Goal: Information Seeking & Learning: Learn about a topic

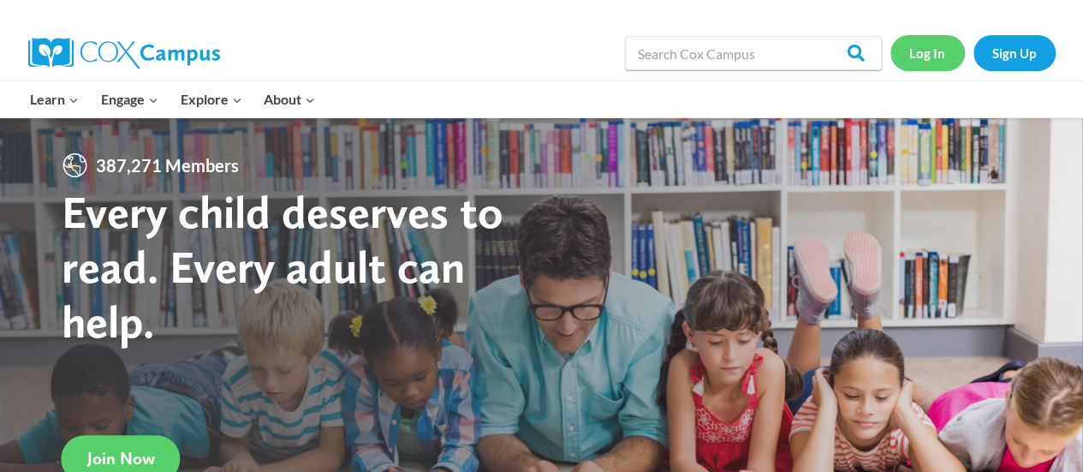
click at [933, 37] on link "Log In" at bounding box center [927, 52] width 74 height 35
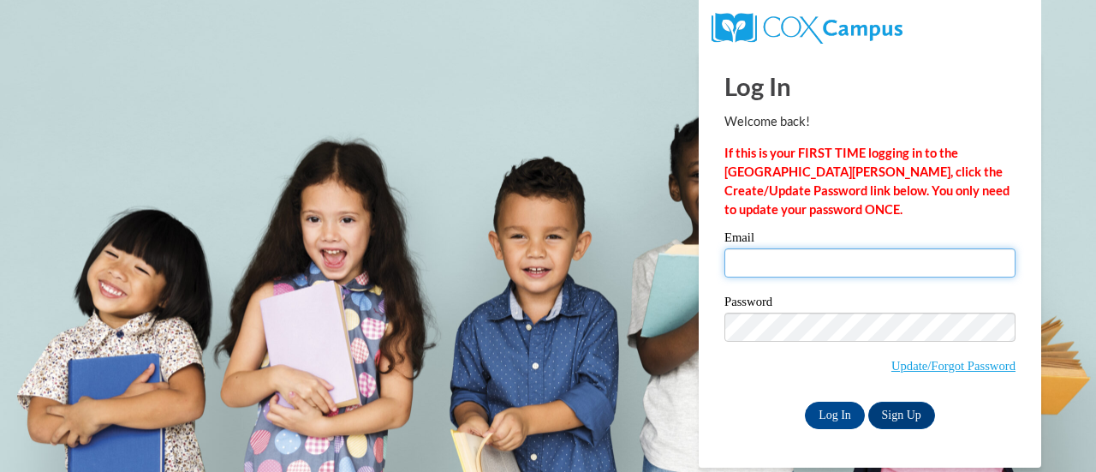
click at [764, 258] on input "Email" at bounding box center [869, 262] width 291 height 29
type input "e046239@muscogee.k12.ga.us"
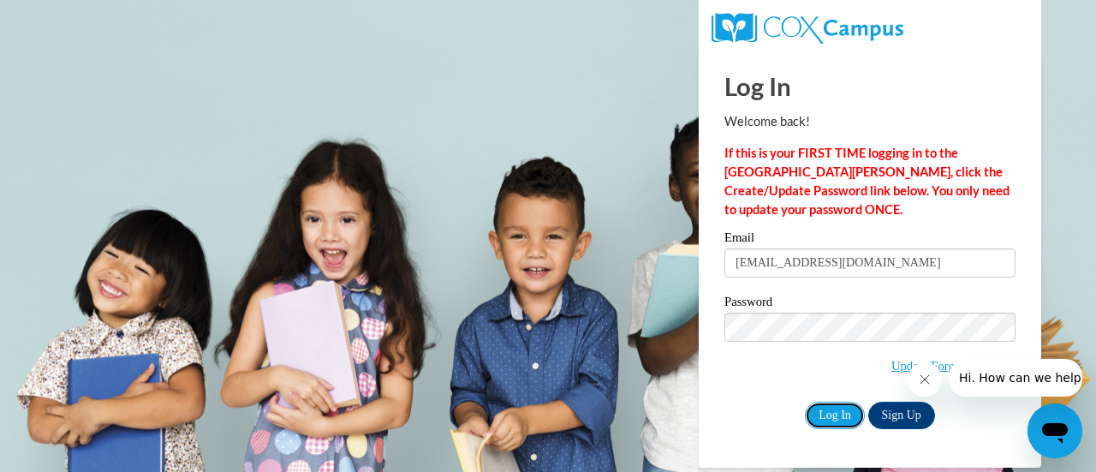
click at [845, 417] on input "Log In" at bounding box center [835, 414] width 60 height 27
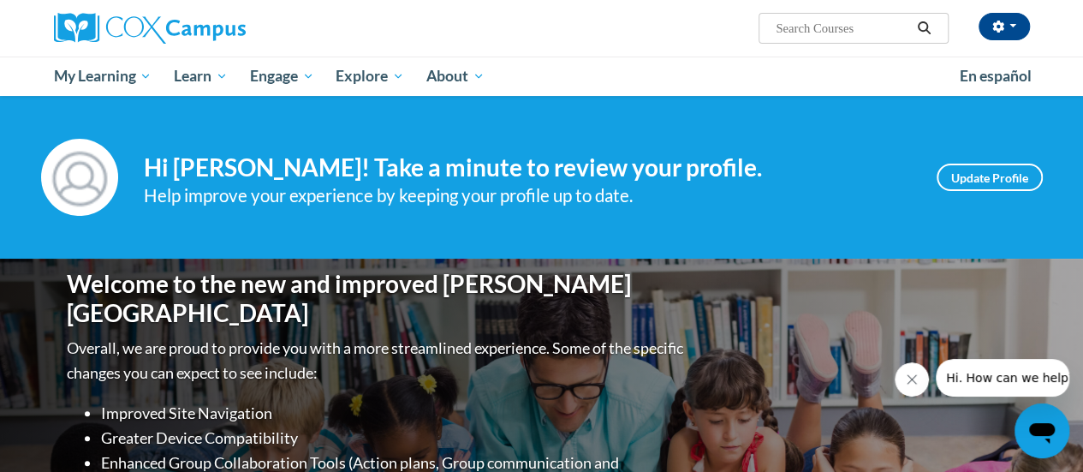
click at [860, 33] on input "Search..." at bounding box center [842, 28] width 137 height 21
type input "vocabulary step"
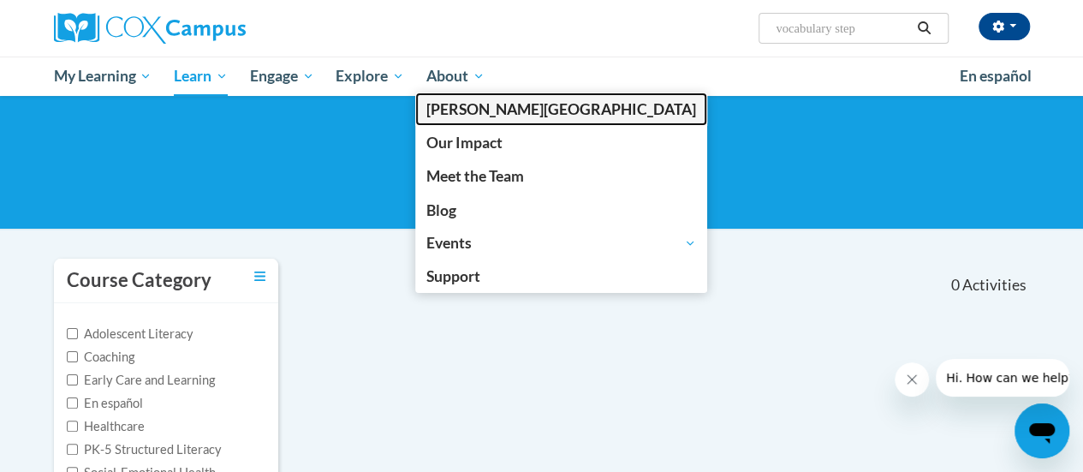
click at [473, 119] on link "[GEOGRAPHIC_DATA]" at bounding box center [561, 108] width 292 height 33
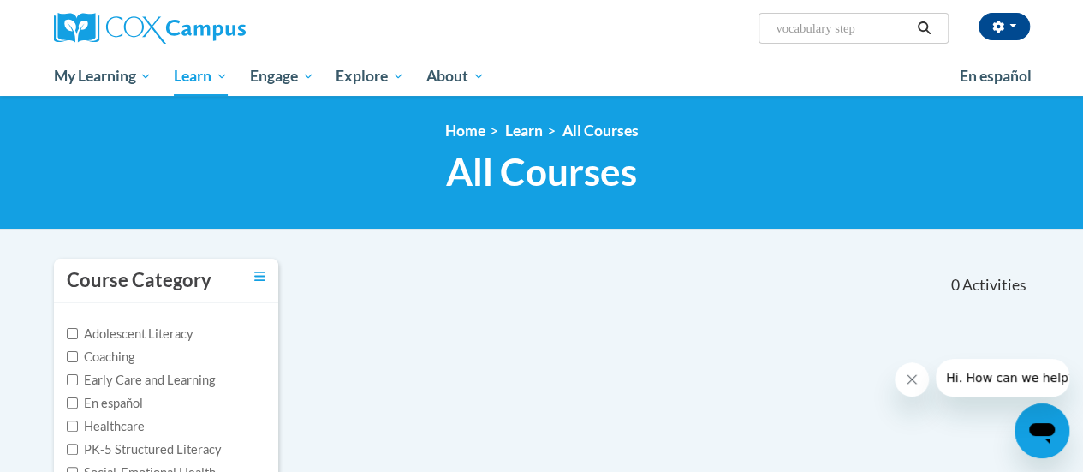
click at [863, 32] on input "vocabulary step" at bounding box center [842, 28] width 137 height 21
type input "vocabulary"
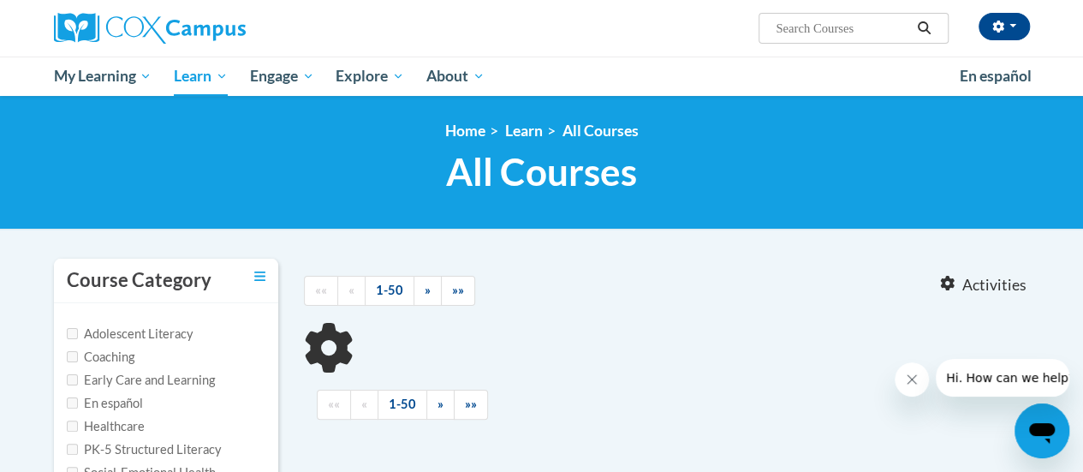
type input "vocabulary"
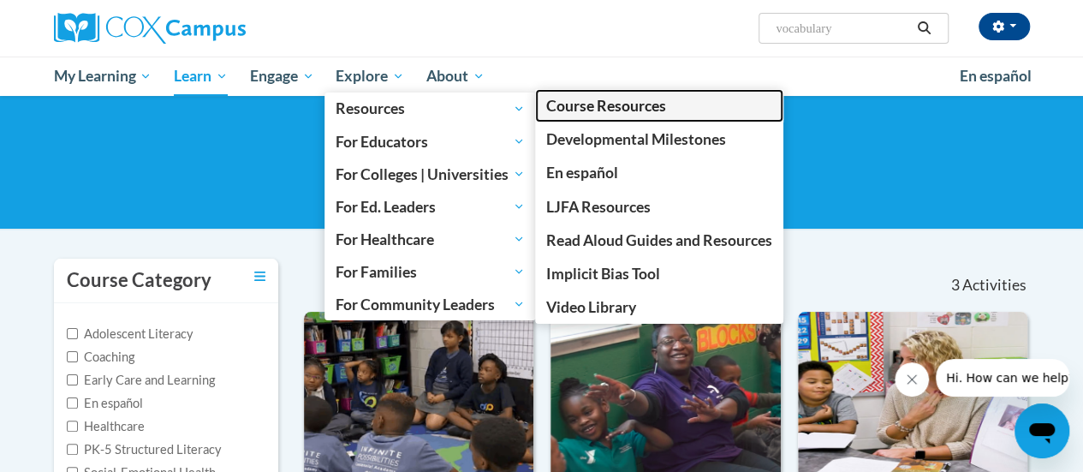
click at [597, 100] on span "Course Resources" at bounding box center [606, 106] width 120 height 18
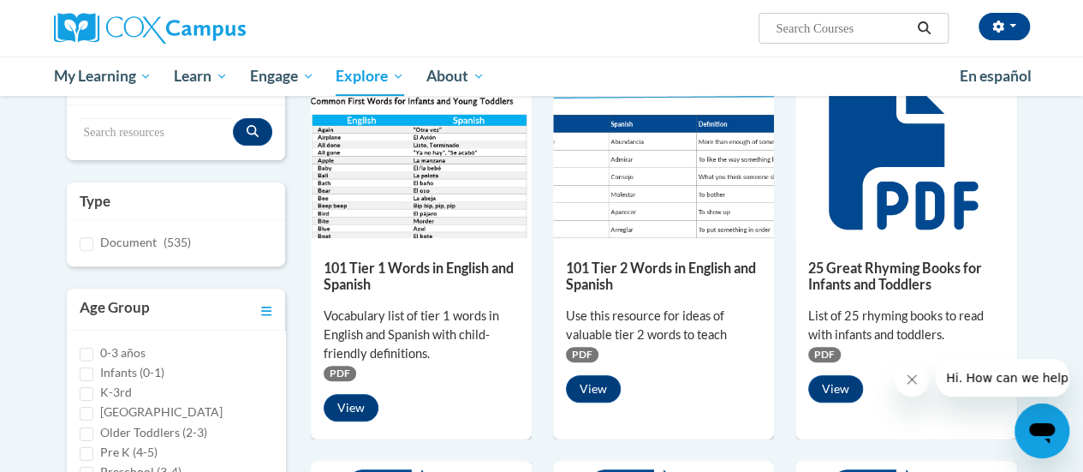
scroll to position [128, 0]
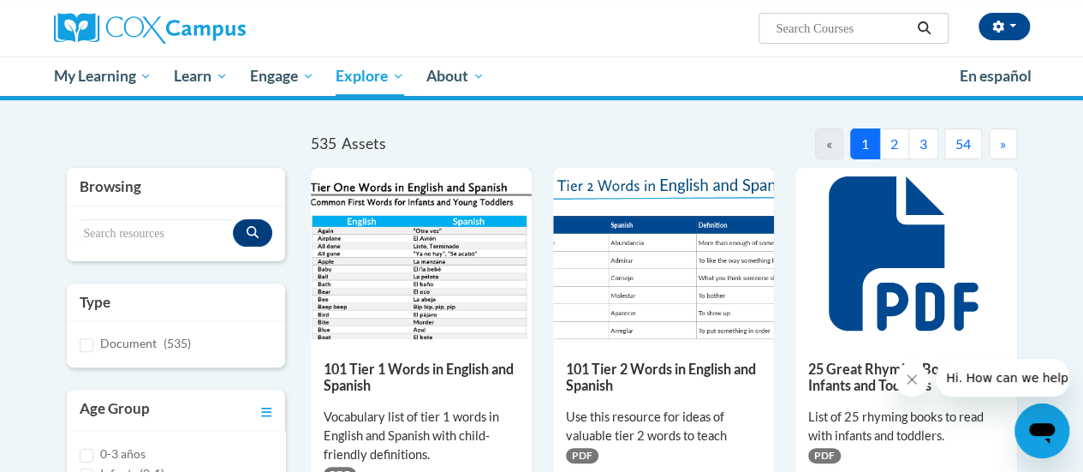
click at [171, 213] on div "Search resources" at bounding box center [176, 233] width 218 height 55
click at [161, 232] on input "Search resources" at bounding box center [156, 233] width 153 height 29
type input "vocabulary"
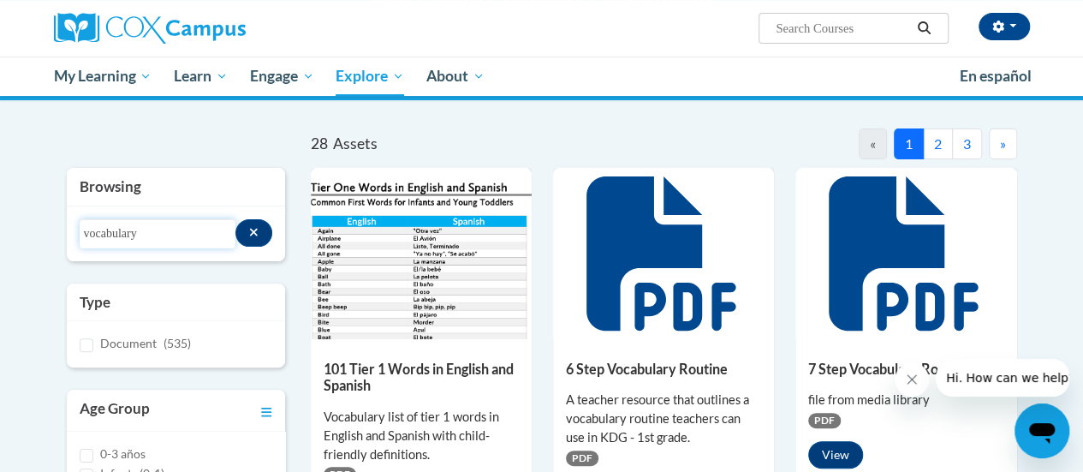
scroll to position [214, 0]
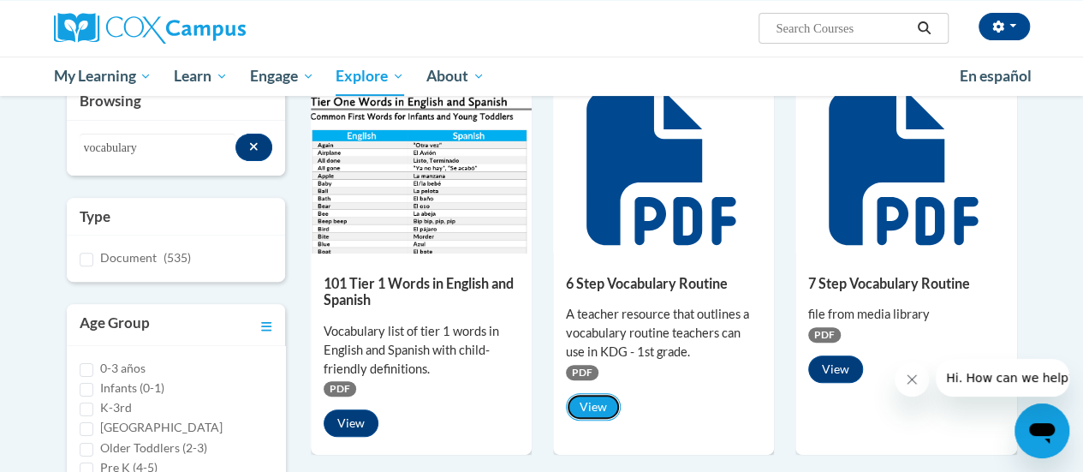
click at [587, 405] on button "View" at bounding box center [593, 406] width 55 height 27
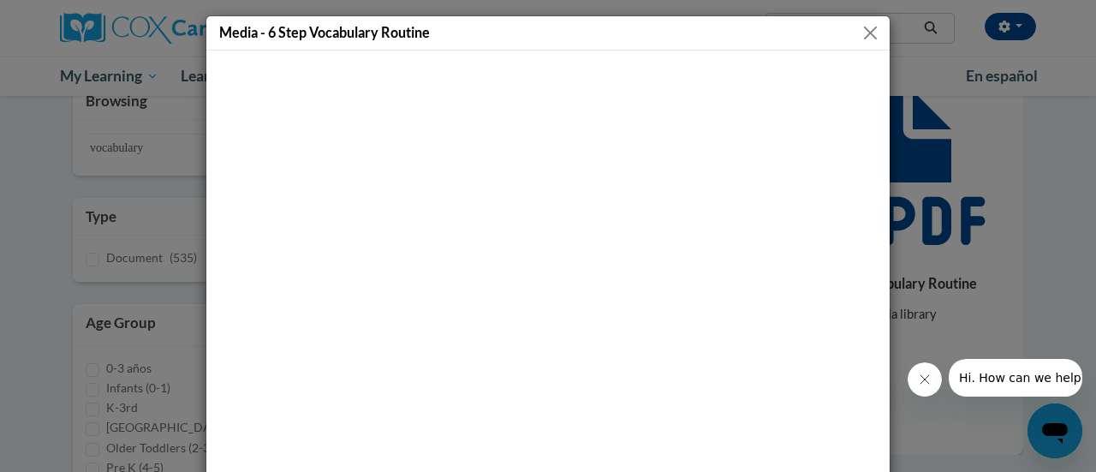
click at [953, 132] on div "Media - 6 Step Vocabulary Routine" at bounding box center [548, 236] width 1096 height 472
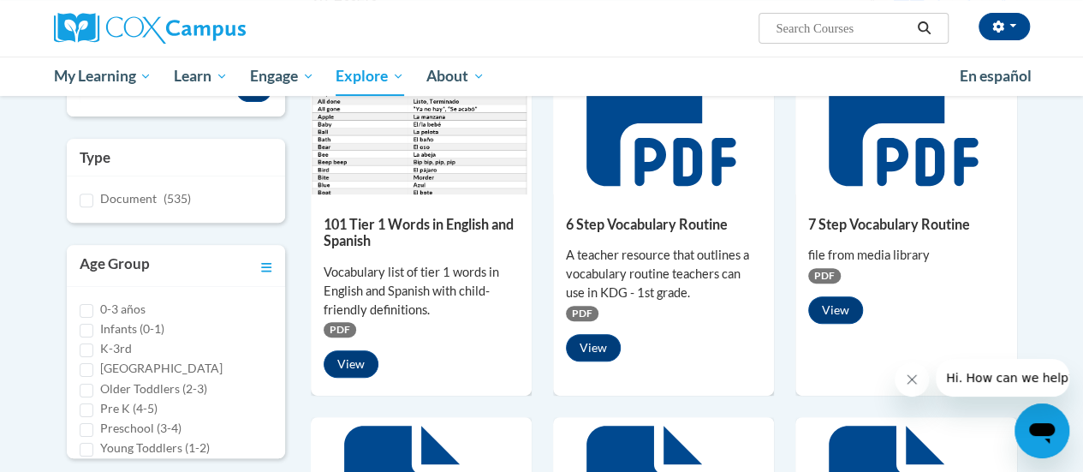
scroll to position [274, 0]
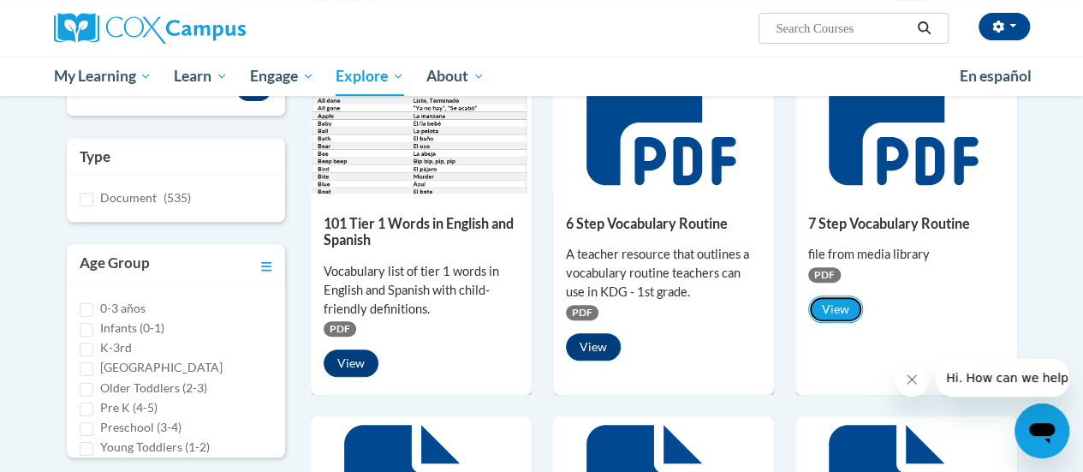
click at [832, 319] on button "View" at bounding box center [835, 308] width 55 height 27
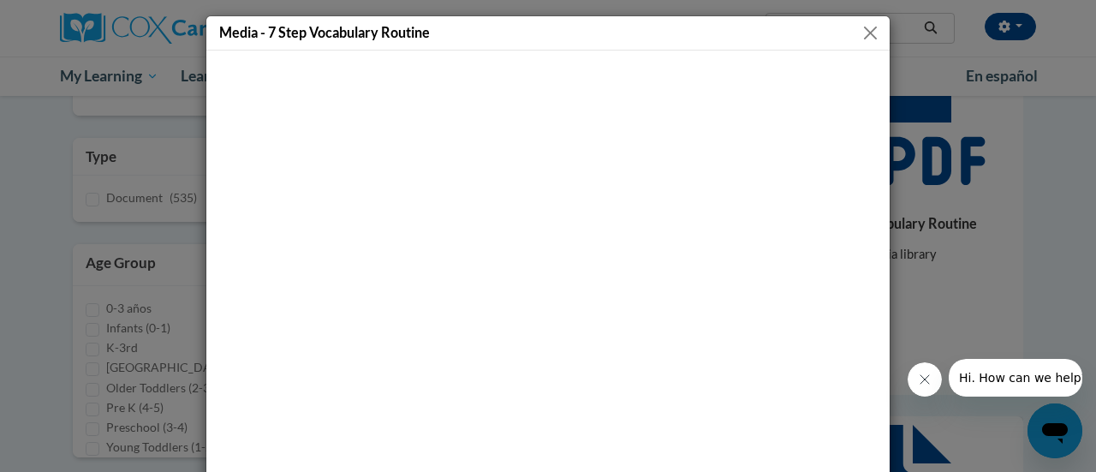
click at [868, 31] on button "Close" at bounding box center [869, 32] width 21 height 21
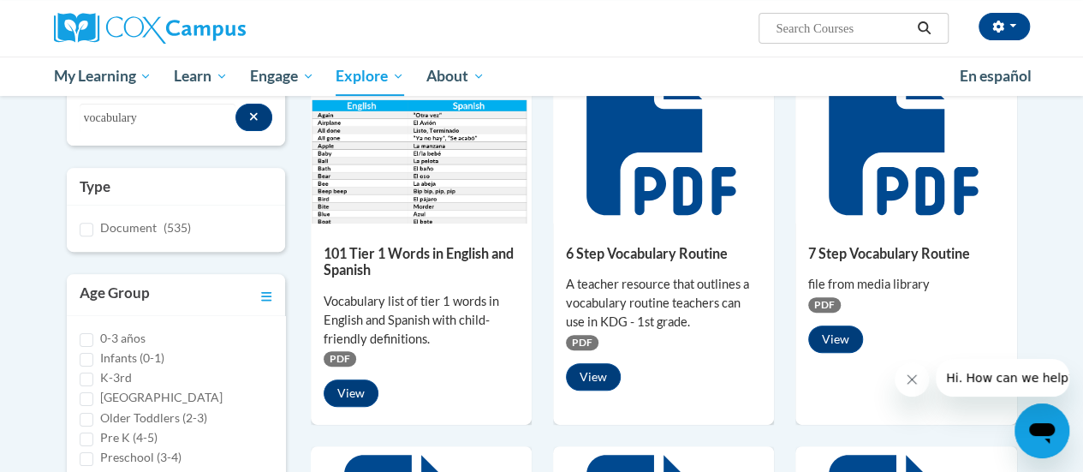
scroll to position [247, 0]
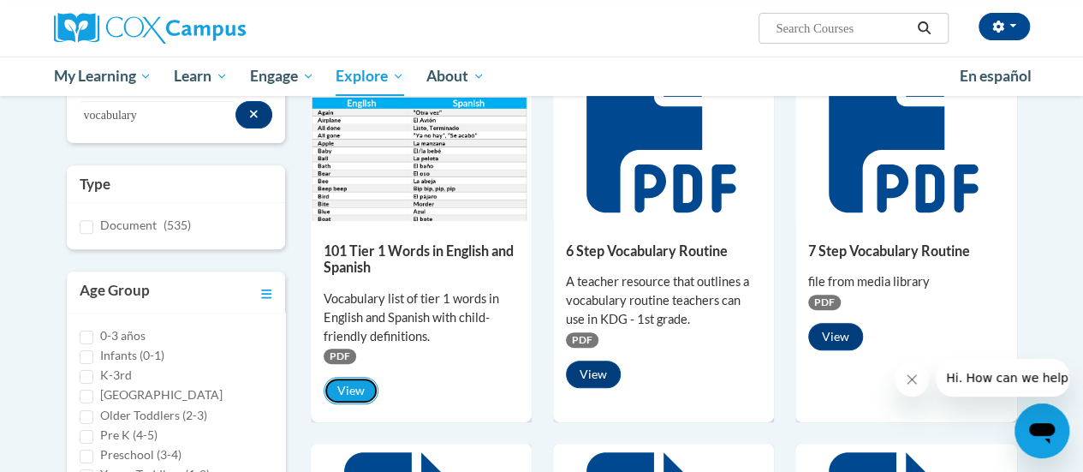
click at [349, 388] on button "View" at bounding box center [351, 390] width 55 height 27
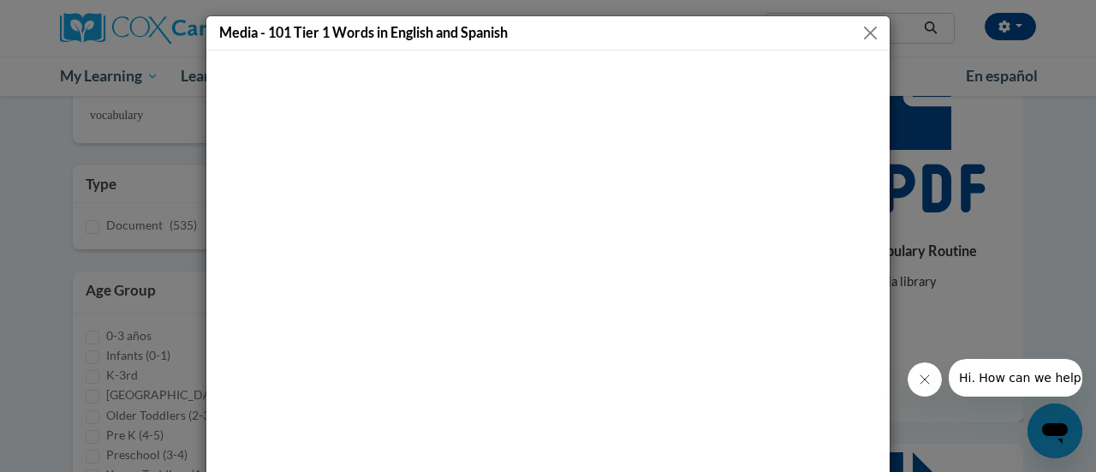
click at [865, 25] on button "Close" at bounding box center [869, 32] width 21 height 21
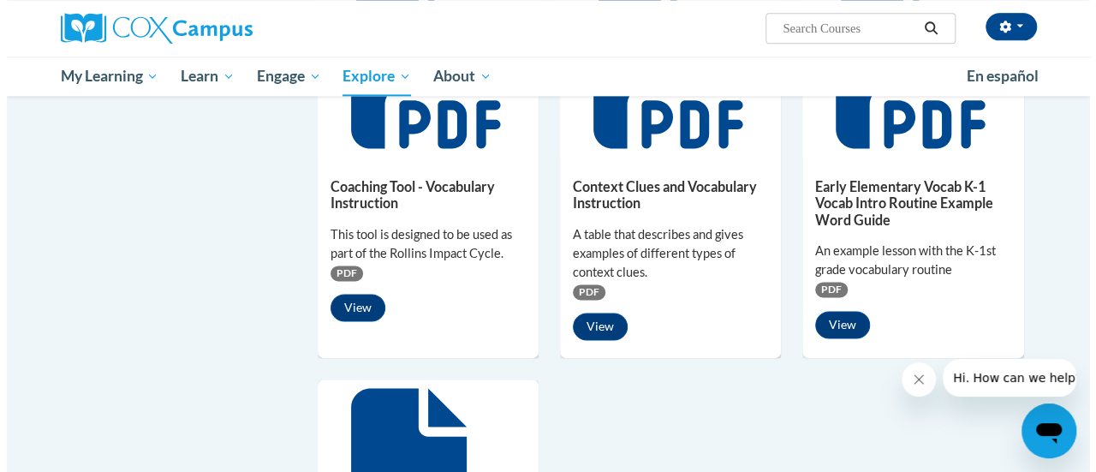
scroll to position [1119, 0]
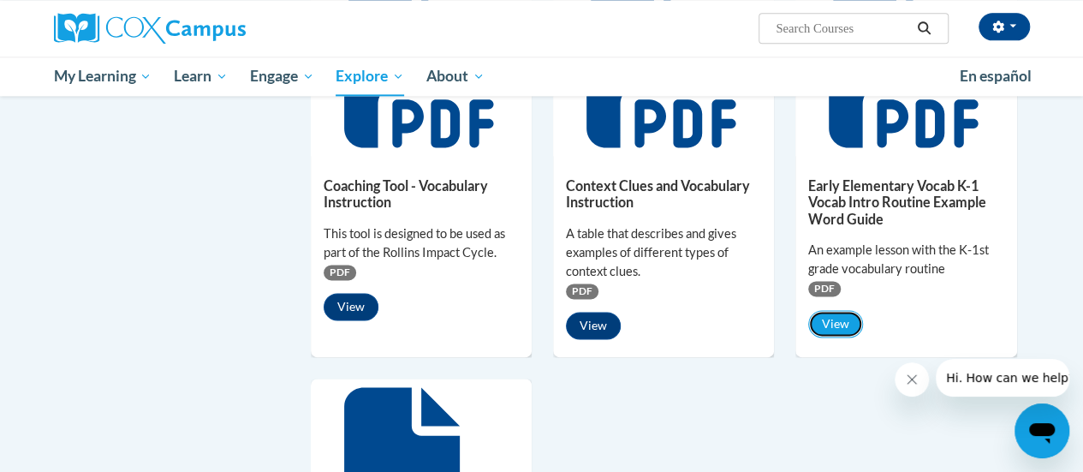
click at [840, 324] on button "View" at bounding box center [835, 323] width 55 height 27
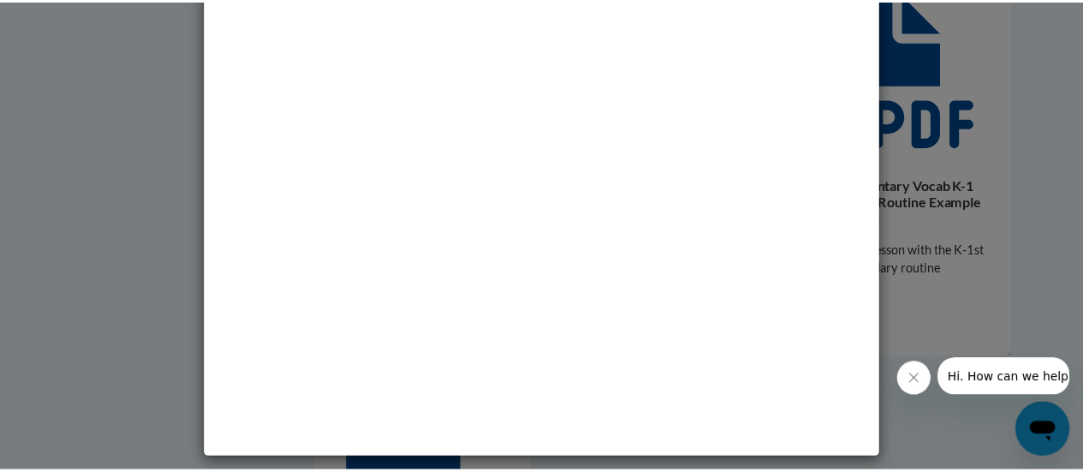
scroll to position [0, 0]
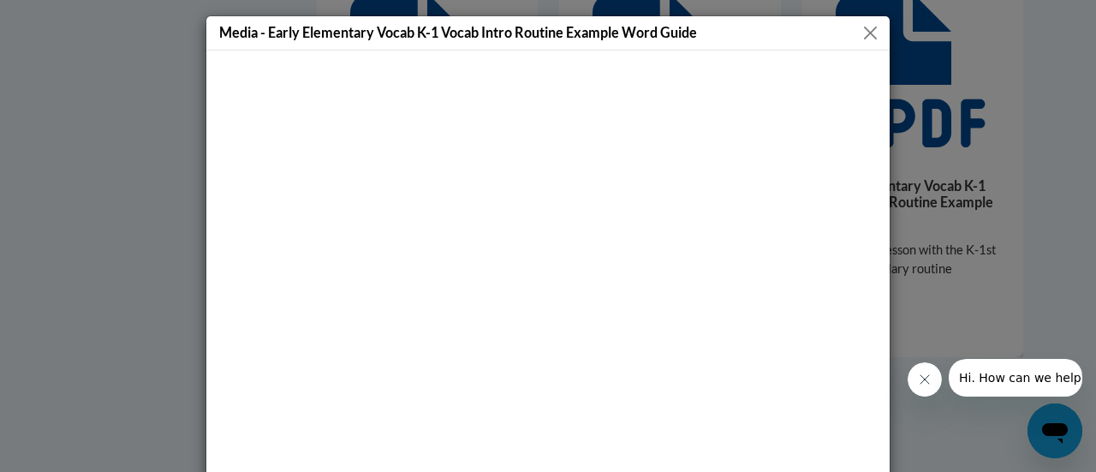
click at [859, 29] on button "Close" at bounding box center [869, 32] width 21 height 21
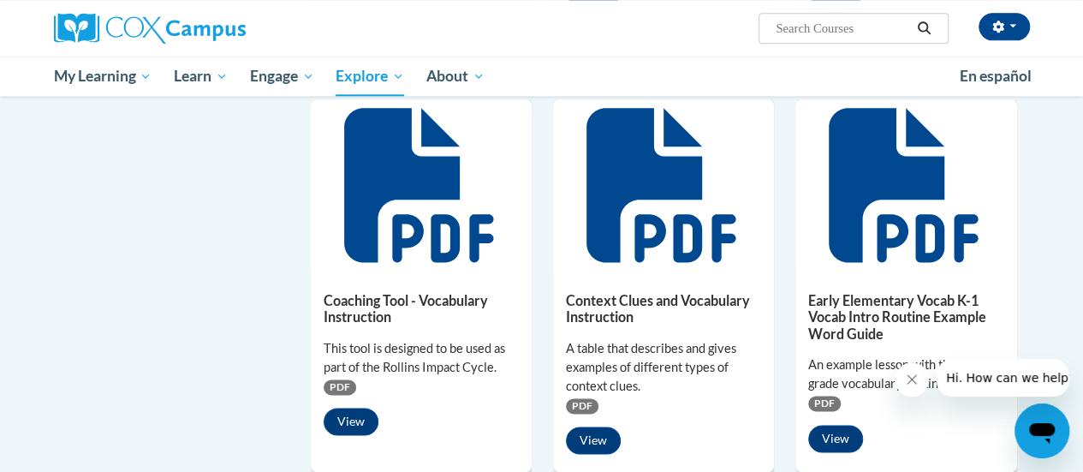
scroll to position [1005, 0]
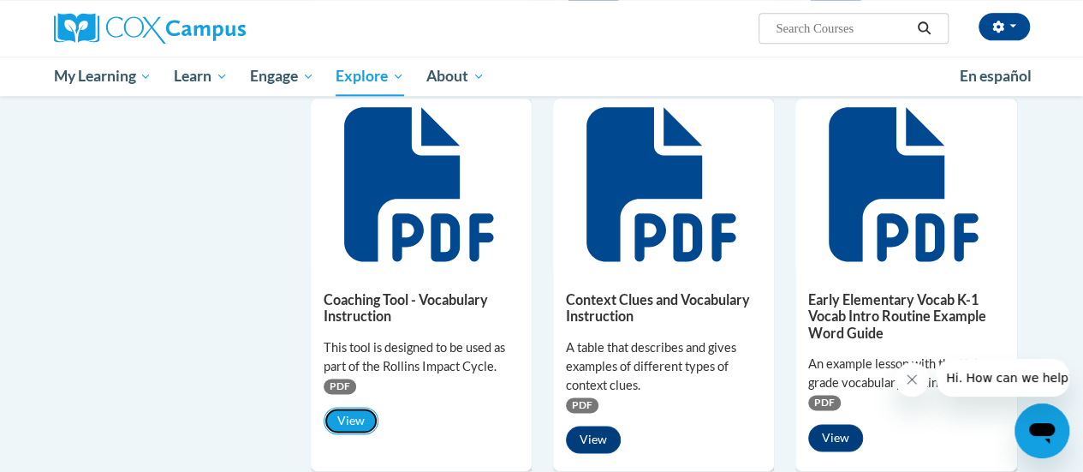
click at [342, 425] on button "View" at bounding box center [351, 420] width 55 height 27
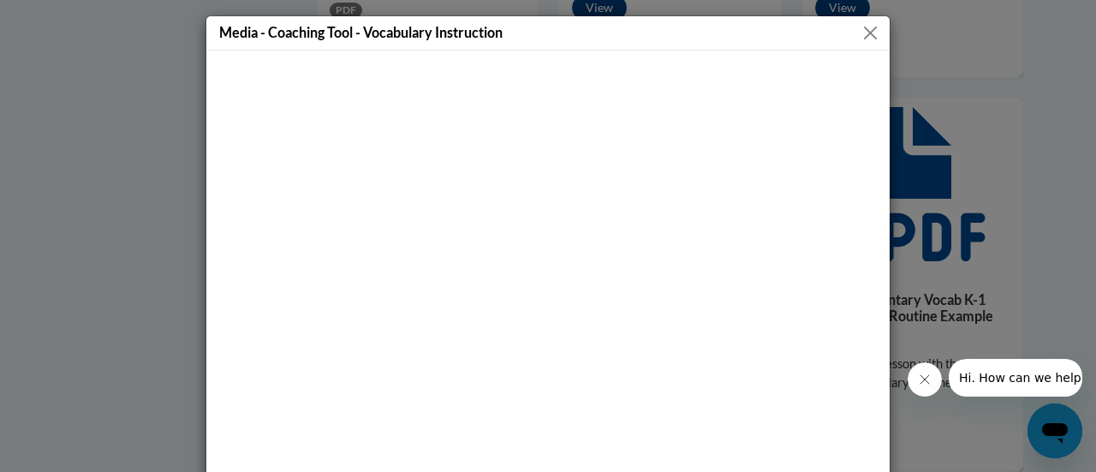
click at [859, 30] on button "Close" at bounding box center [869, 32] width 21 height 21
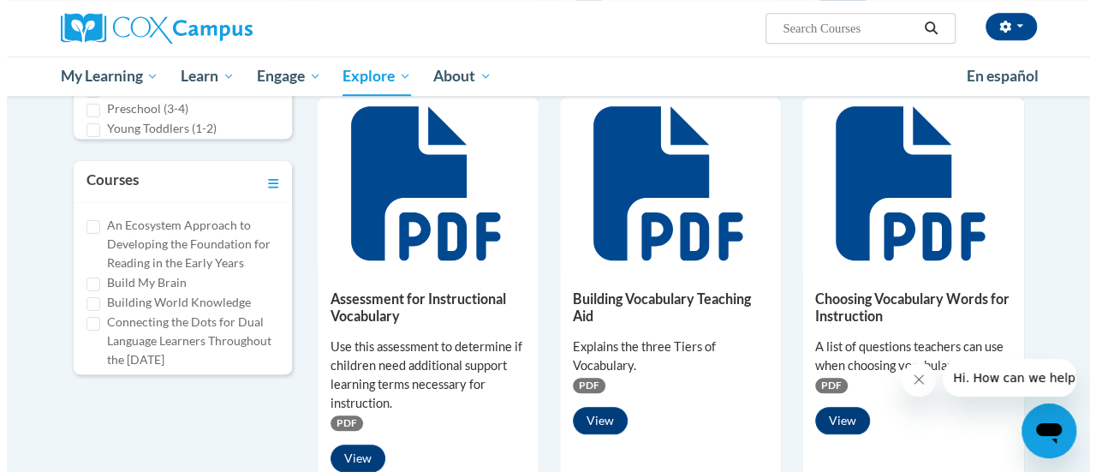
scroll to position [590, 0]
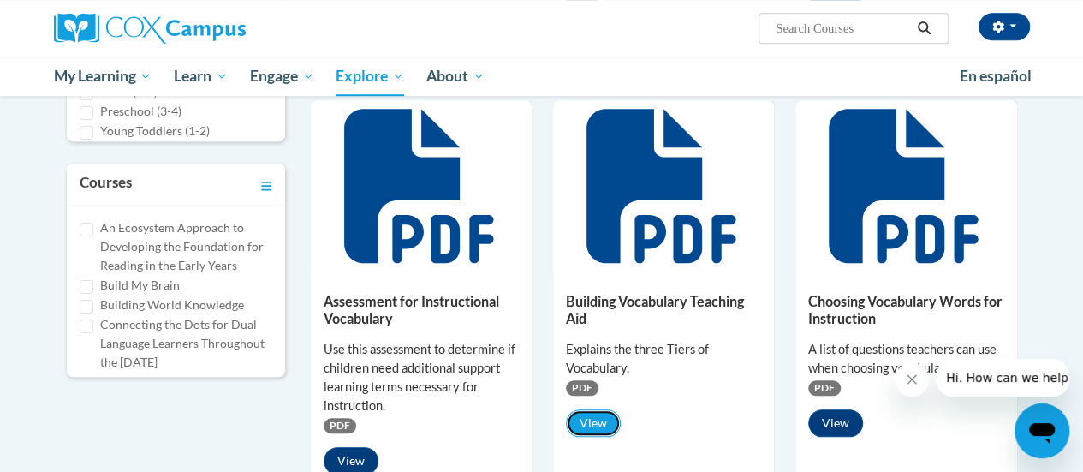
click at [580, 415] on button "View" at bounding box center [593, 422] width 55 height 27
